Goal: Find specific fact: Find contact information

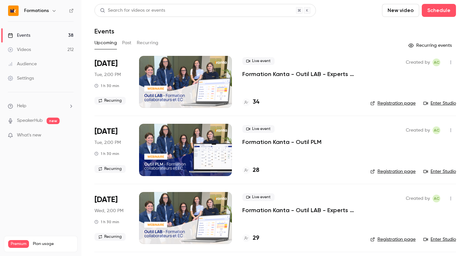
scroll to position [321, 0]
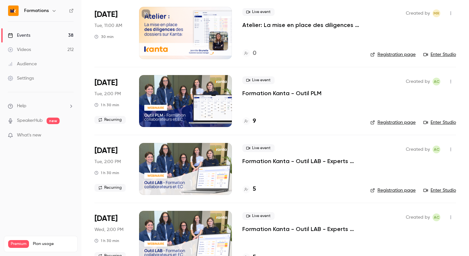
click at [54, 10] on icon "button" at bounding box center [53, 10] width 5 height 5
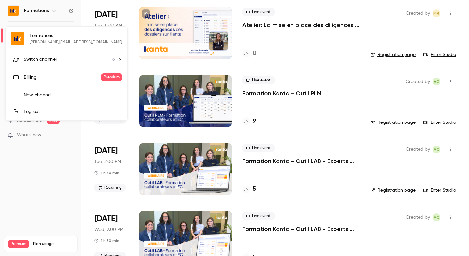
click at [122, 41] on div at bounding box center [234, 128] width 469 height 256
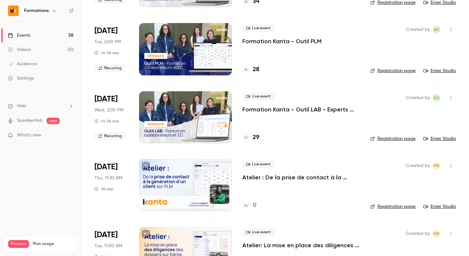
scroll to position [0, 0]
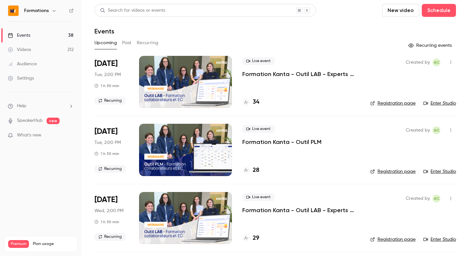
click at [437, 172] on link "Enter Studio" at bounding box center [439, 172] width 33 height 7
click at [123, 61] on div "[DATE] Tue, 2:00 PM 1 h 30 min Recurring" at bounding box center [111, 82] width 34 height 52
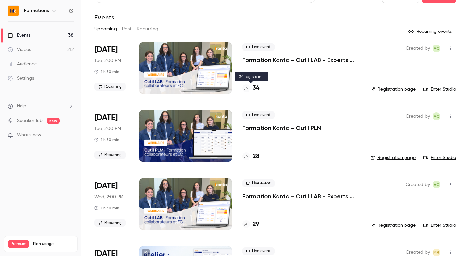
click at [250, 92] on div "34" at bounding box center [250, 88] width 17 height 9
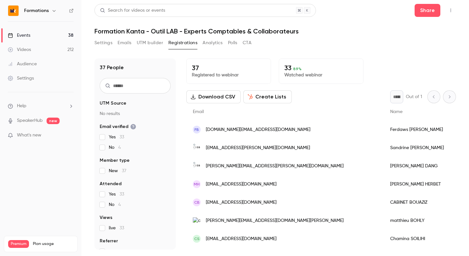
click at [145, 85] on input "text" at bounding box center [135, 86] width 71 height 16
click at [48, 34] on link "Events 38" at bounding box center [40, 35] width 81 height 14
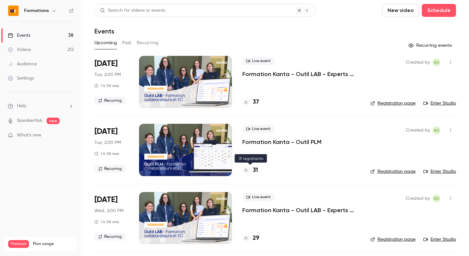
click at [252, 170] on h4 "31" at bounding box center [254, 170] width 5 height 9
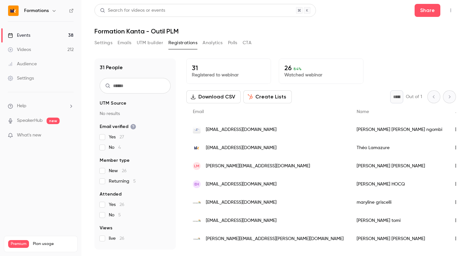
click at [145, 88] on input "text" at bounding box center [135, 86] width 71 height 16
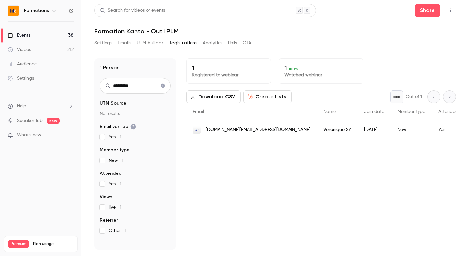
click at [232, 132] on span "[DOMAIN_NAME][EMAIL_ADDRESS][DOMAIN_NAME]" at bounding box center [258, 130] width 104 height 7
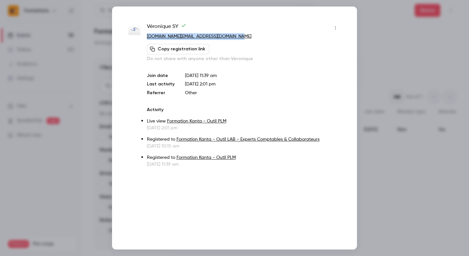
drag, startPoint x: 244, startPoint y: 35, endPoint x: 143, endPoint y: 33, distance: 100.6
click at [143, 33] on div "[PERSON_NAME] [DOMAIN_NAME][EMAIL_ADDRESS][DOMAIN_NAME] Copy registration link …" at bounding box center [234, 95] width 212 height 145
copy div "[DOMAIN_NAME][EMAIL_ADDRESS][DOMAIN_NAME]"
click at [90, 40] on div at bounding box center [234, 128] width 469 height 256
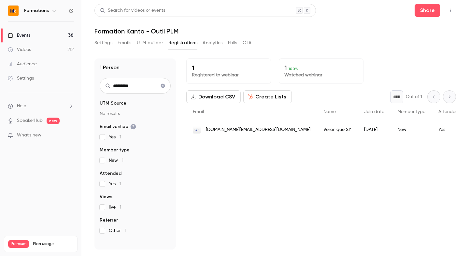
click at [118, 79] on input "*********" at bounding box center [135, 86] width 71 height 16
type input "********"
click at [131, 87] on input "********" at bounding box center [135, 86] width 71 height 16
